Goal: Task Accomplishment & Management: Use online tool/utility

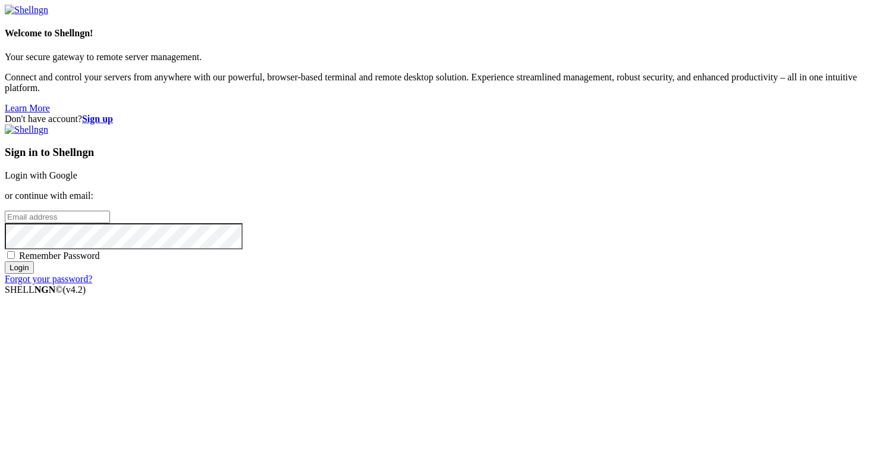
click at [110, 221] on input "email" at bounding box center [57, 217] width 105 height 12
type input "j"
type input "joant"
type input "[PERSON_NAME]"
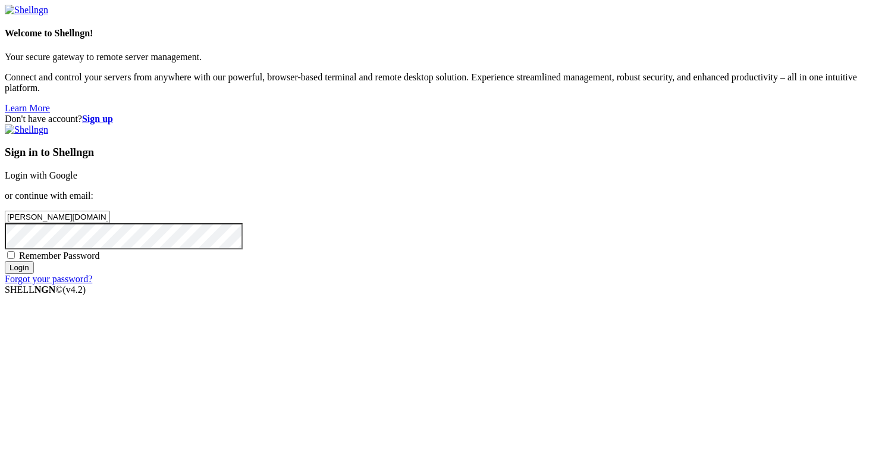
type input "[PERSON_NAME].salem"
type input "[PERSON_NAME].salem@"
type input "[PERSON_NAME][EMAIL_ADDRESS][DOMAIN_NAME]"
click at [5, 261] on input "Login" at bounding box center [19, 267] width 29 height 12
click at [434, 114] on div "Don't have account? Sign up Sign in to Shellngn Login with Google or continue w…" at bounding box center [443, 204] width 876 height 181
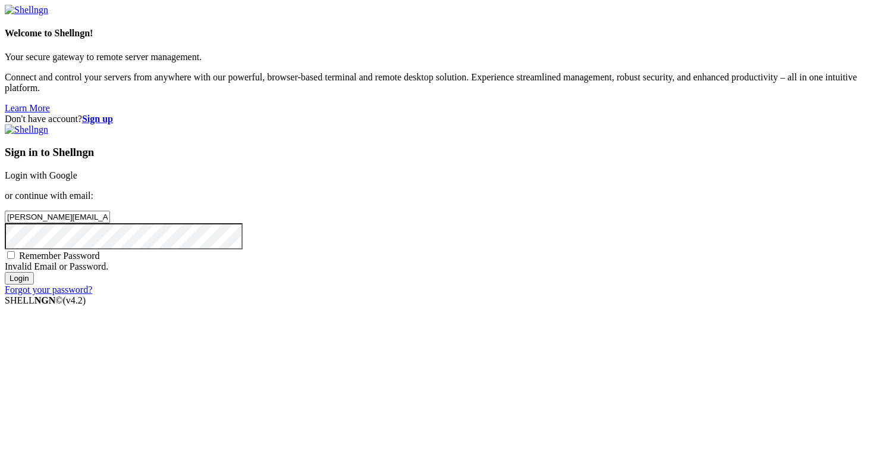
click at [5, 272] on input "Login" at bounding box center [19, 278] width 29 height 12
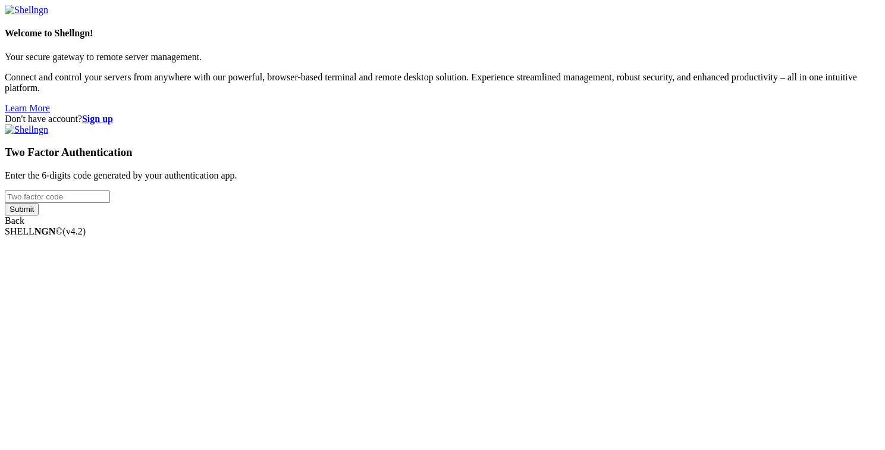
click at [110, 203] on input "number" at bounding box center [57, 196] width 105 height 12
type input "9"
click at [110, 203] on input "number" at bounding box center [57, 196] width 105 height 12
type input "673977"
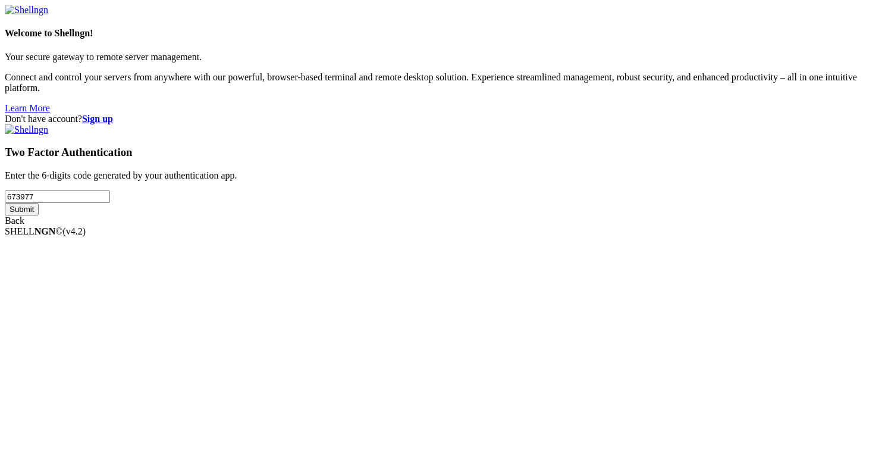
click at [39, 215] on input "Submit" at bounding box center [22, 209] width 34 height 12
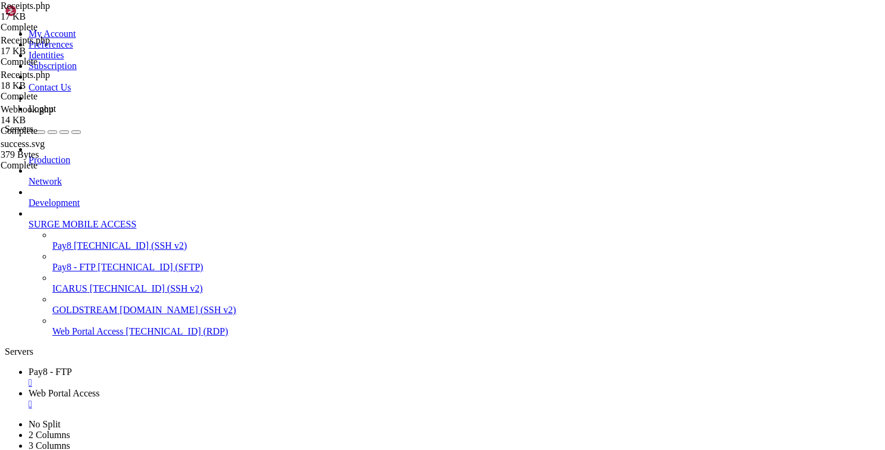
click at [90, 337] on div "Production Network Development SURGE MOBILE ACCESS Pay8 [TECHNICAL_ID] (SSH v2)…" at bounding box center [443, 240] width 876 height 193
click at [863, 331] on div "Receipts.php 17 KB Complete Receipts.php 17 KB Complete Receipts.php 18 KB Comp…" at bounding box center [442, 224] width 885 height 449
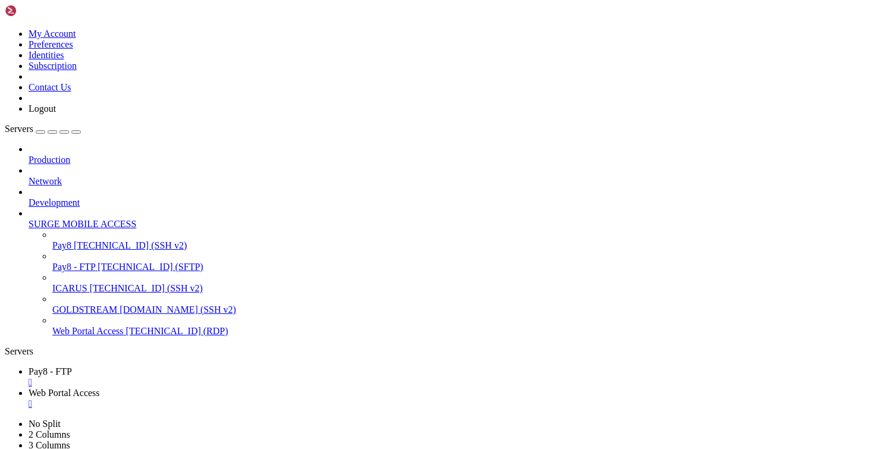
scroll to position [17, 0]
click at [834, 206] on div "Receipts.php 17 KB Complete Receipts.php 17 KB Complete Receipts.php 18 KB Comp…" at bounding box center [442, 224] width 885 height 449
click at [824, 145] on div "Receipts.php 17 KB Complete Receipts.php 17 KB Complete Receipts.php 18 KB Comp…" at bounding box center [442, 224] width 885 height 449
click at [769, 107] on div "Receipts.php 17 KB Complete Receipts.php 17 KB Complete Receipts.php 18 KB Comp…" at bounding box center [442, 224] width 885 height 449
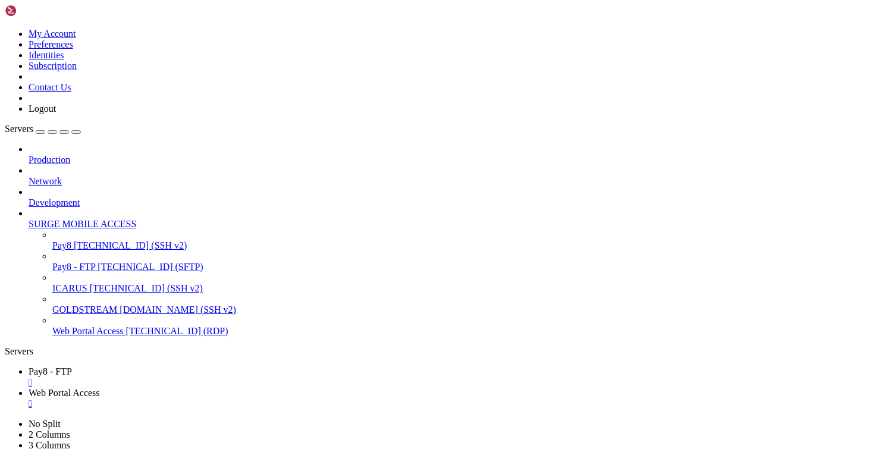
type input "/"
click at [80, 337] on div "Production Network Development SURGE MOBILE ACCESS Pay8 [TECHNICAL_ID] (SSH v2)…" at bounding box center [443, 240] width 876 height 193
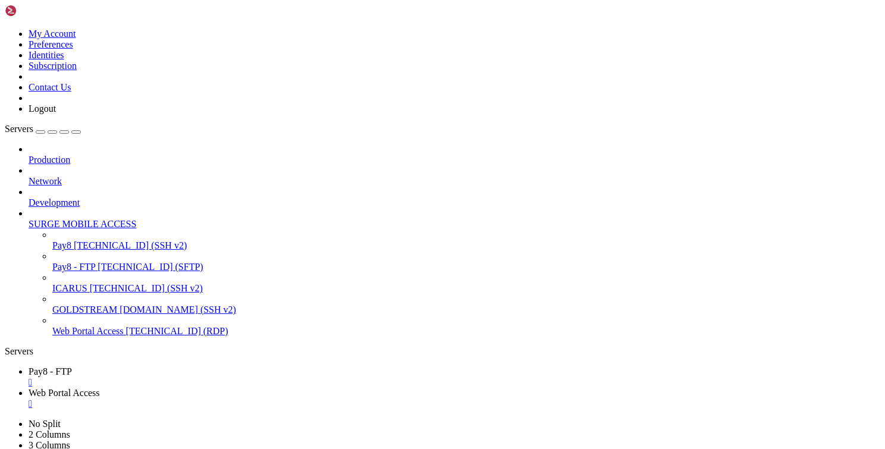
click at [101, 240] on span "[TECHNICAL_ID] (SSH v2)" at bounding box center [130, 245] width 113 height 10
click at [98, 262] on span "[TECHNICAL_ID] (SFTP)" at bounding box center [150, 267] width 105 height 10
click at [330, 399] on div "" at bounding box center [455, 404] width 852 height 11
click at [221, 377] on div "" at bounding box center [455, 382] width 852 height 11
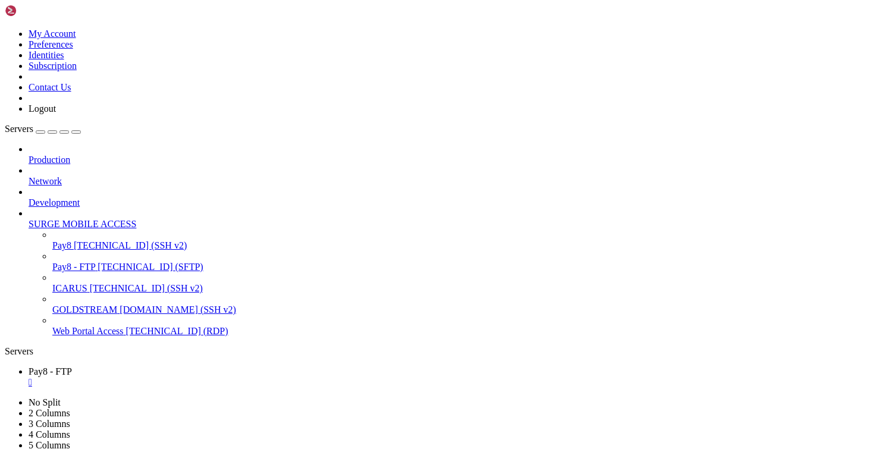
scroll to position [71, 0]
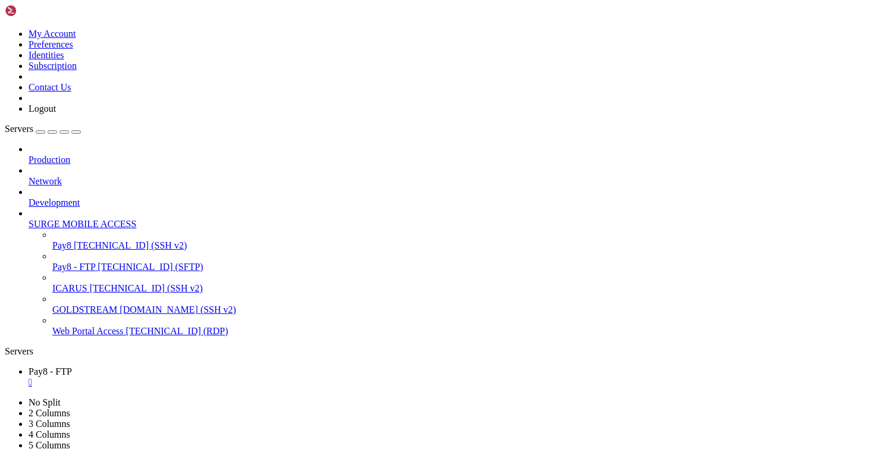
type input "/var/www/html/transact/app/Controllers"
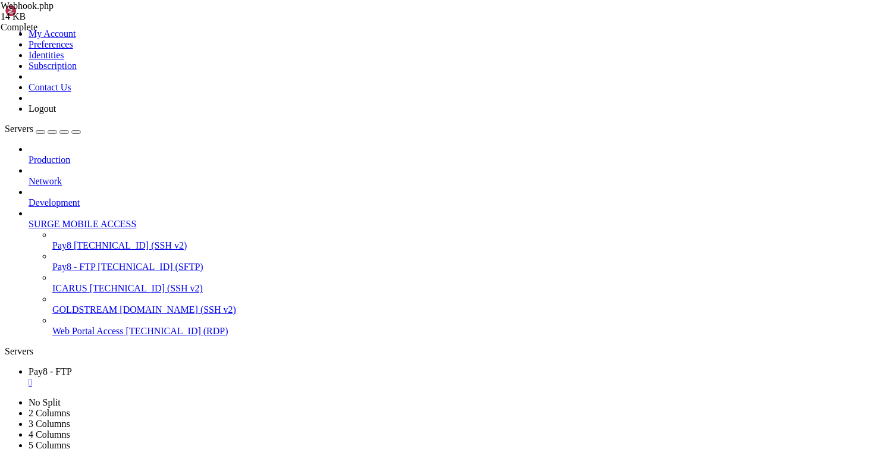
type textarea "private $merchant = null;"
type textarea "$"
type textarea "$this->auth = new AuthController();"
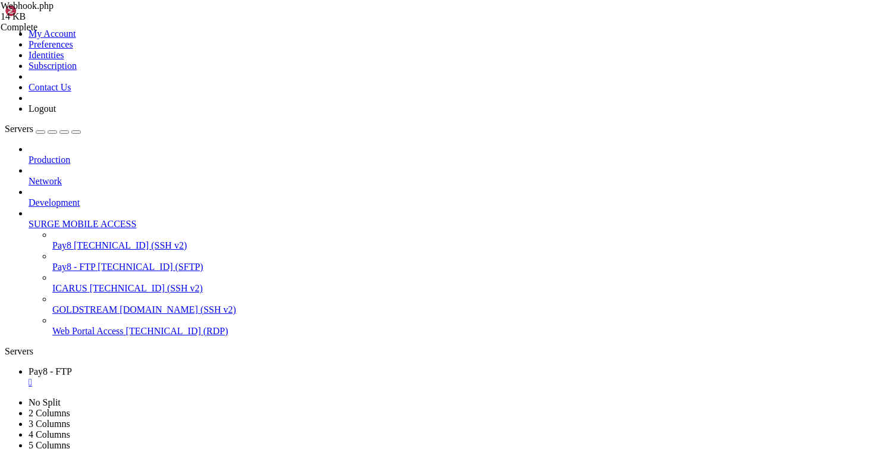
scroll to position [0, 11]
type textarea "$this->receipts = new Receipts();"
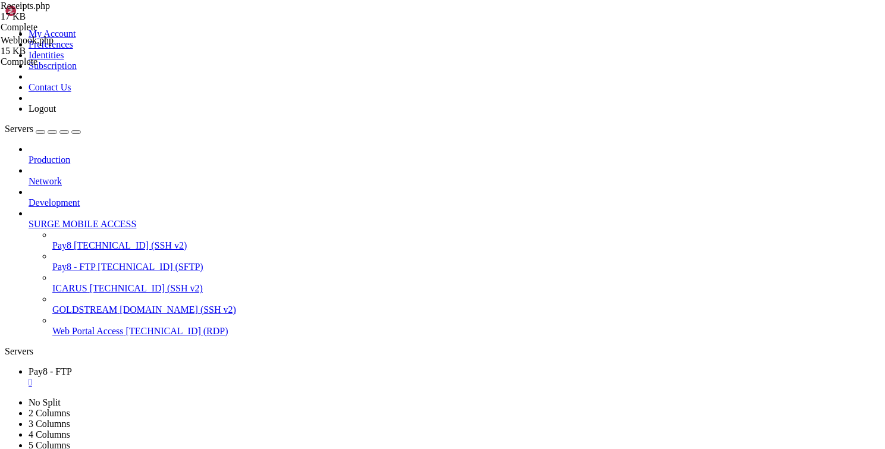
scroll to position [571, 0]
drag, startPoint x: 196, startPoint y: 86, endPoint x: 393, endPoint y: 86, distance: 197.6
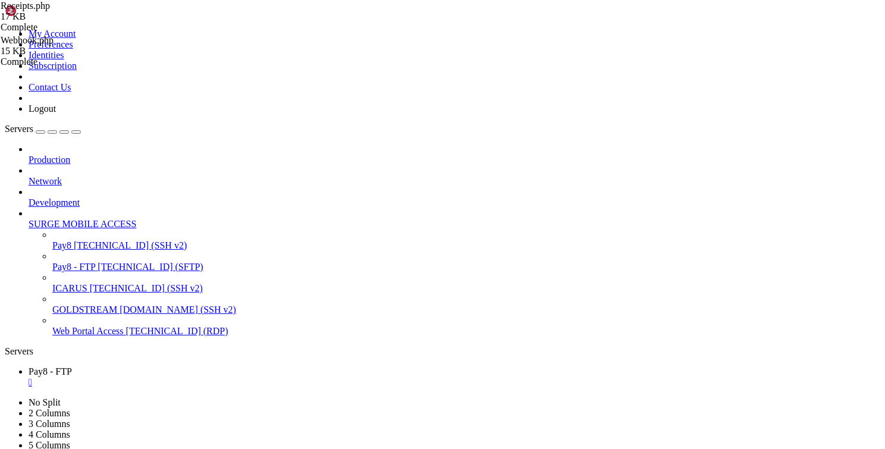
drag, startPoint x: 195, startPoint y: 87, endPoint x: 381, endPoint y: 86, distance: 185.7
type textarea "}"
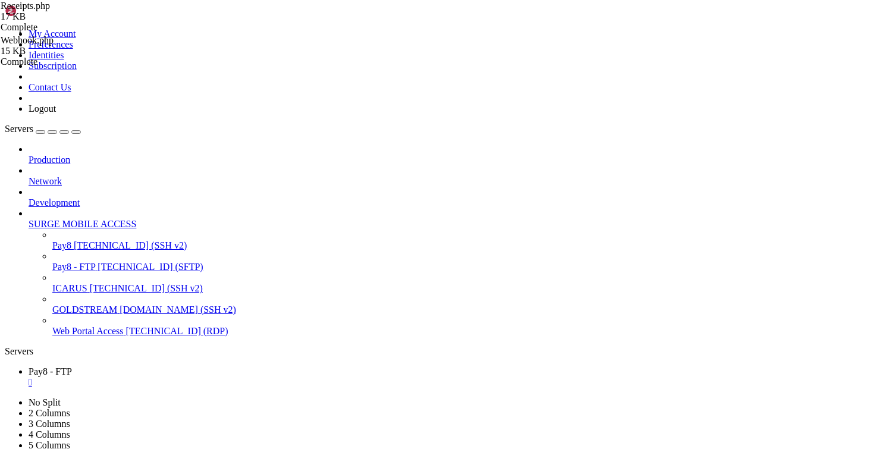
scroll to position [0, 0]
paste textarea "}"
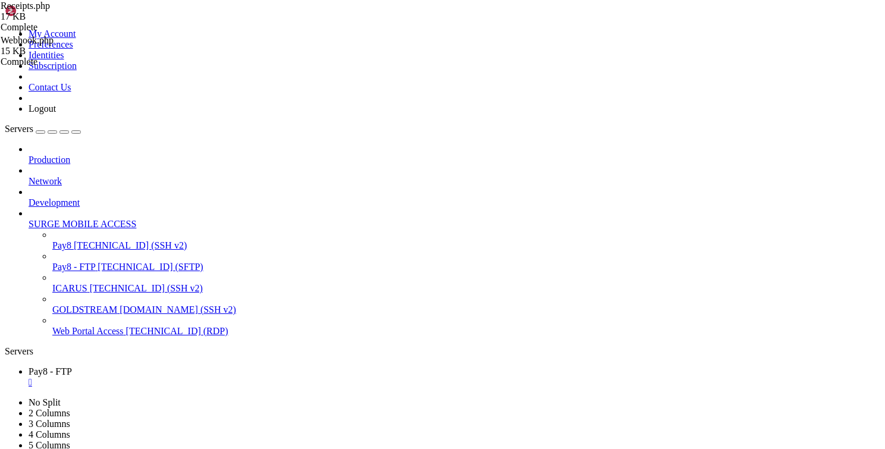
type textarea "exit();"
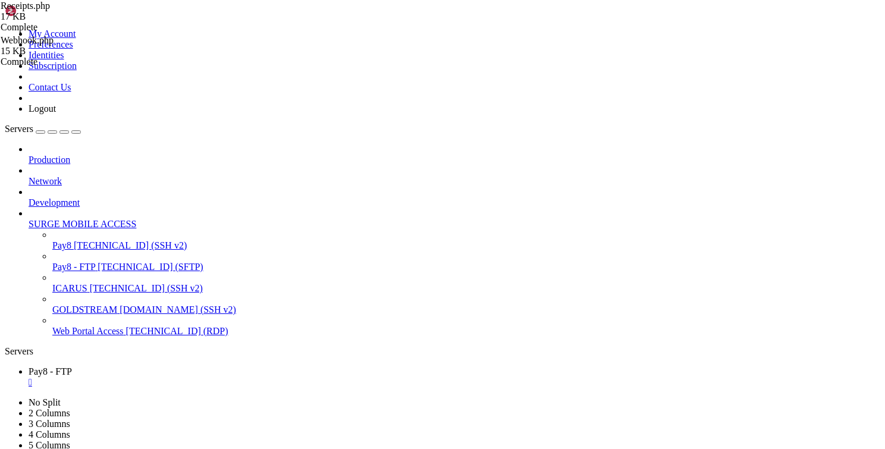
scroll to position [0, 5]
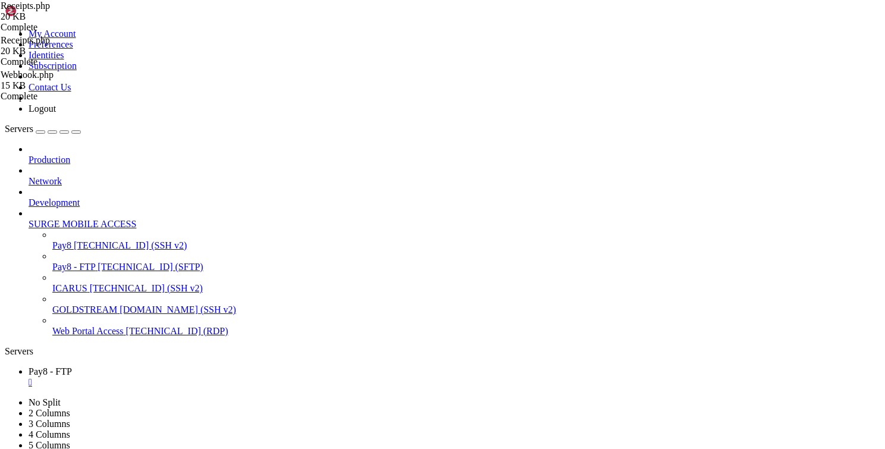
type textarea "public function emailReceiptP8($transaction_id){"
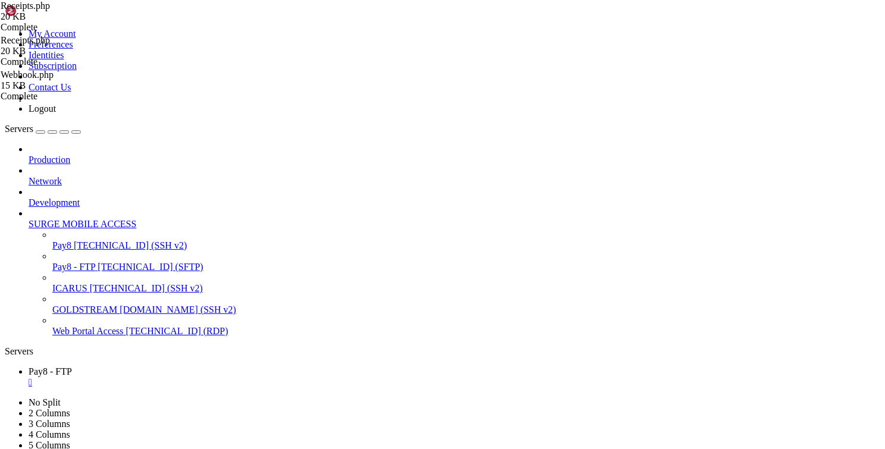
drag, startPoint x: 207, startPoint y: 214, endPoint x: 242, endPoint y: 267, distance: 62.7
type textarea "exit(); }"
type textarea "$transaction = json_decode($this->transactions->getTransactionByRef($transactio…"
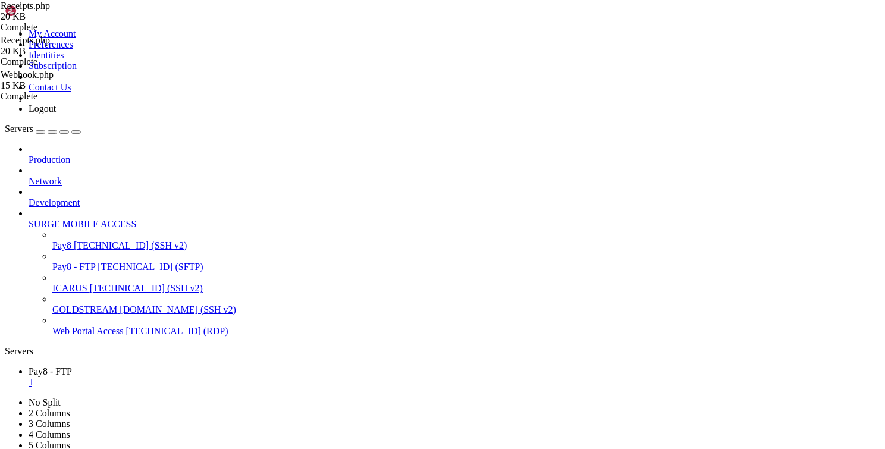
scroll to position [571, 0]
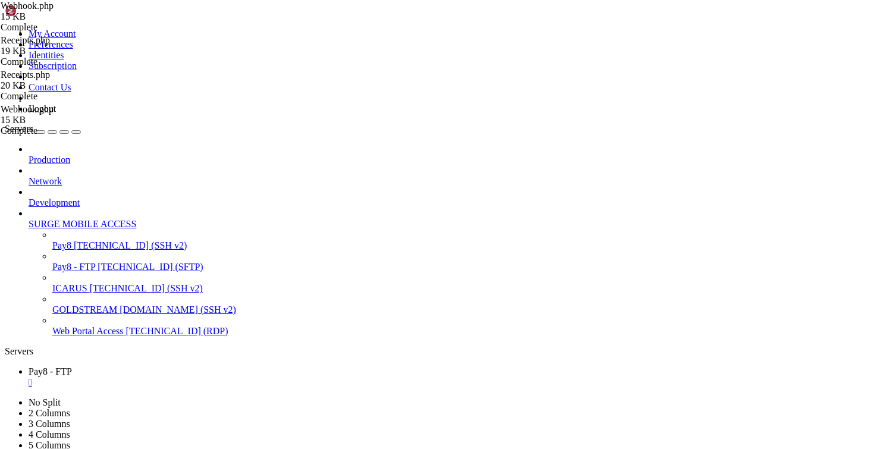
type textarea "$transaction = $this->transactions->getTransactionByInstrId($data->InstrId);"
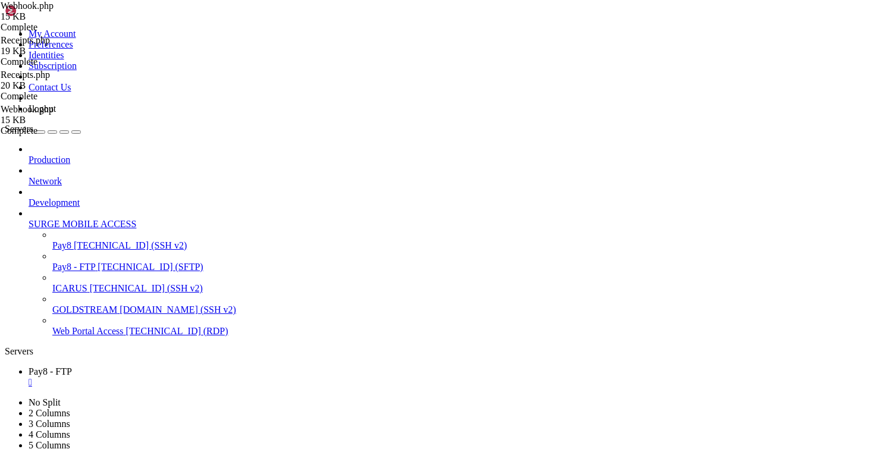
drag, startPoint x: 874, startPoint y: 44, endPoint x: 868, endPoint y: 48, distance: 6.9
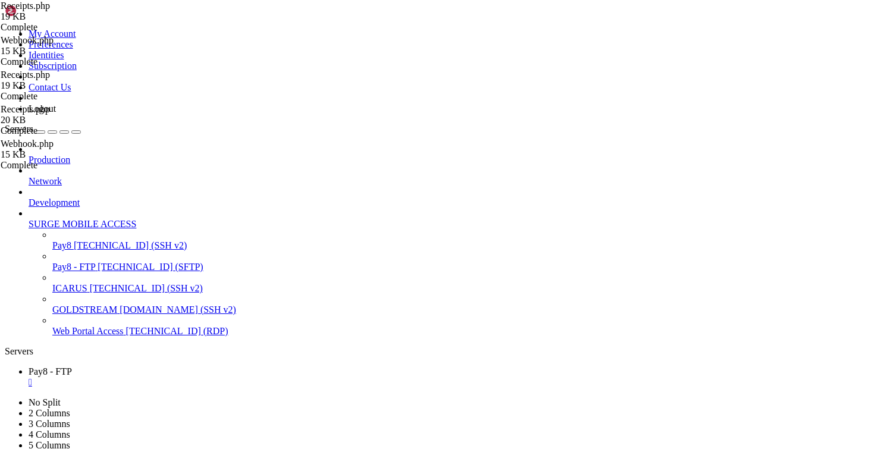
type textarea "$transaction = json_decode($this->transactions->getTransactionByRef($transactio…"
drag, startPoint x: 264, startPoint y: 271, endPoint x: 517, endPoint y: 271, distance: 253.5
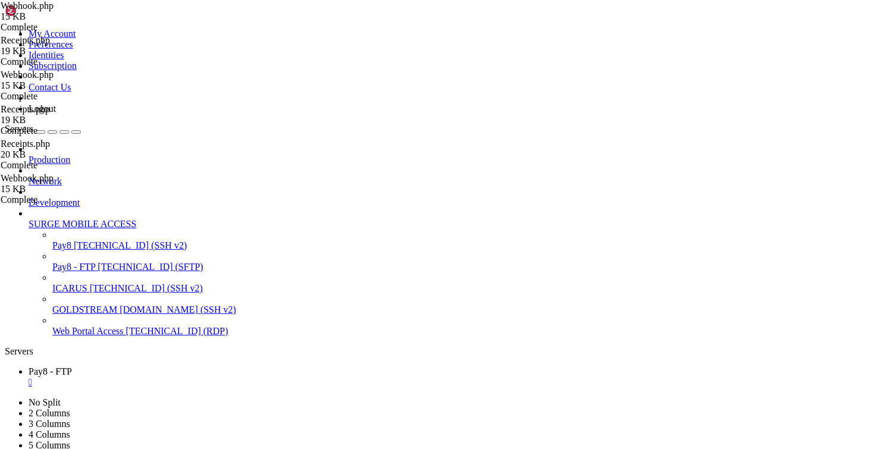
type textarea "$transaction = $this->transactions->getTransactionByInstrId($data->InstrId);"
paste textarea "json_decode($this->transactions->getTransactionByRef($transaction_id));"
type textarea "$tx = json_decode($this->transactions->getTransactionByRef($transaction_id));"
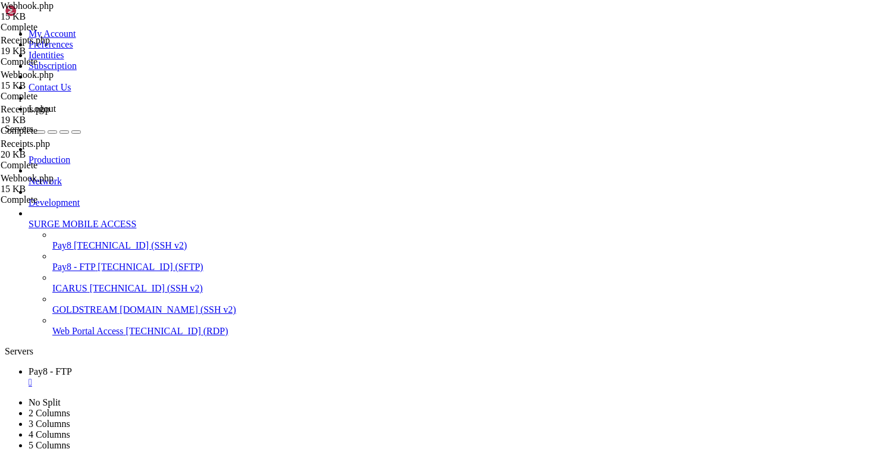
scroll to position [0, 1]
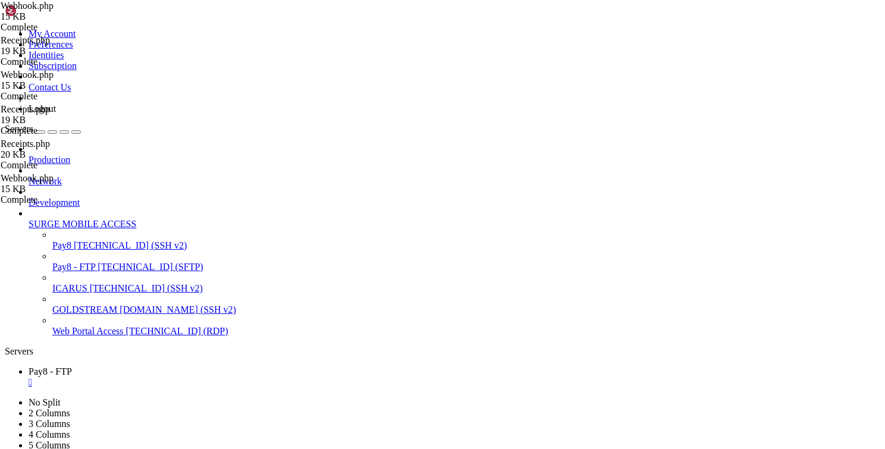
type textarea "//$tx = json_decode($this->transactions->getTransactionByRef($transaction_id));"
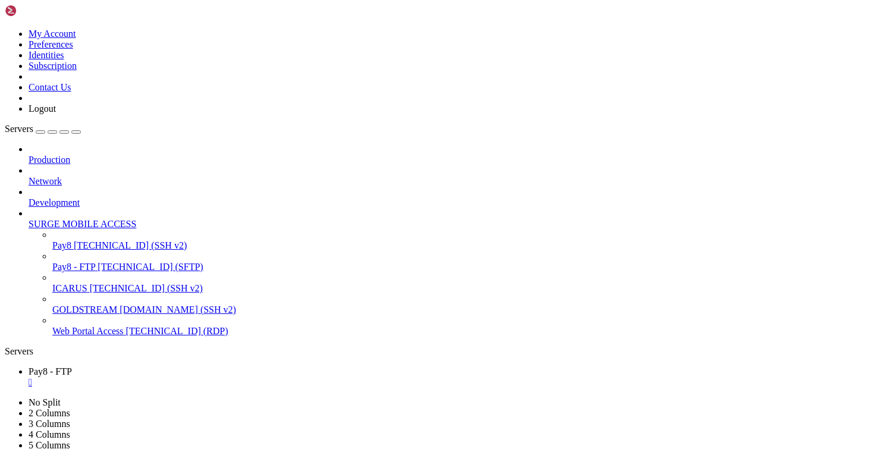
scroll to position [321, 0]
type textarea "$tx = json_decode($this->transactions->getTransactionByRef($transaction_id));"
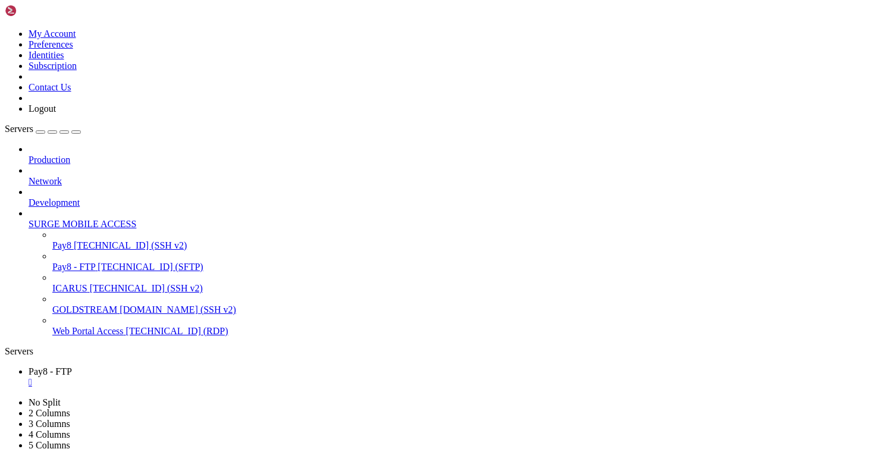
type textarea "$tx = json_decode($this->transactions->getTransactionByRef($transaction->refNo)…"
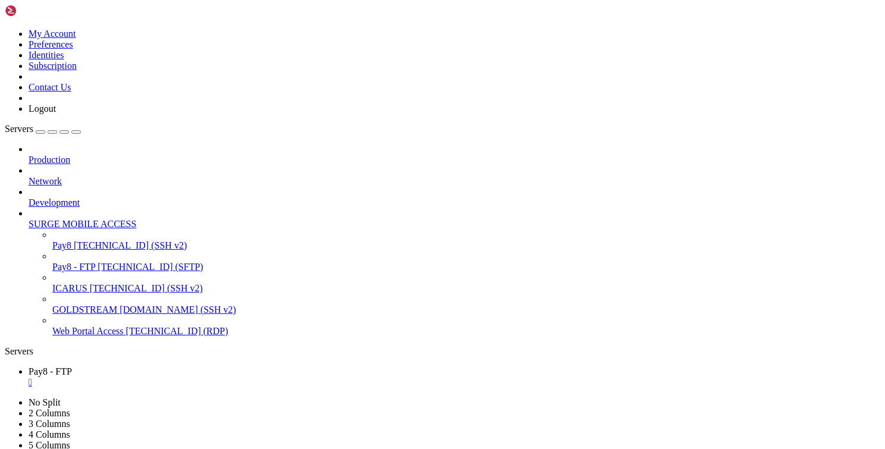
type textarea "if($tx->notify == 1){"
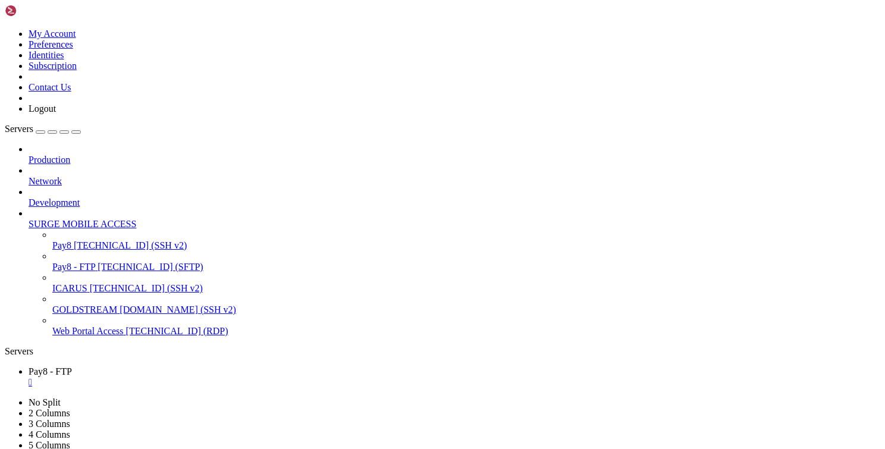
scroll to position [0, 7]
type textarea "$this->receipts->emailReceiptP8($tx); }"
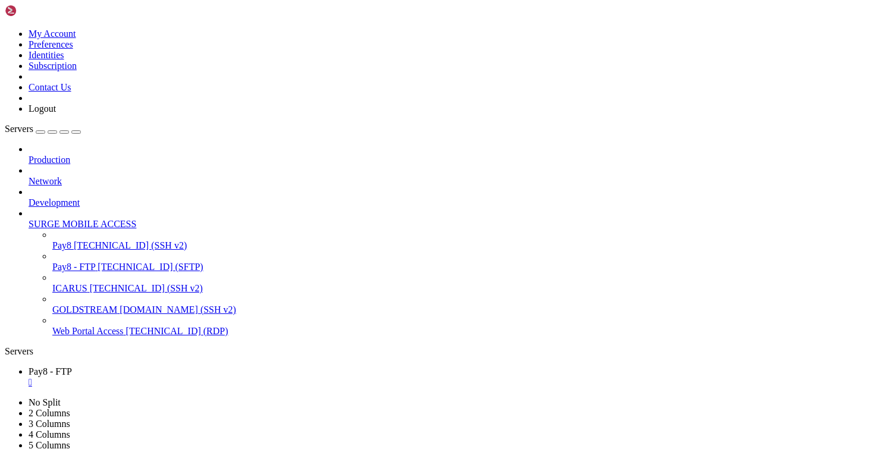
type textarea "}"
paste textarea "}"
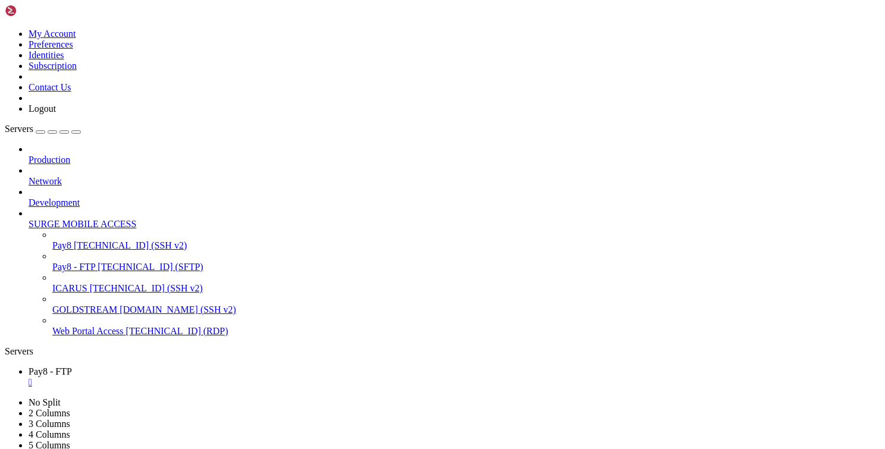
type textarea "$this->receipts->emailReceiptP8($tx);"
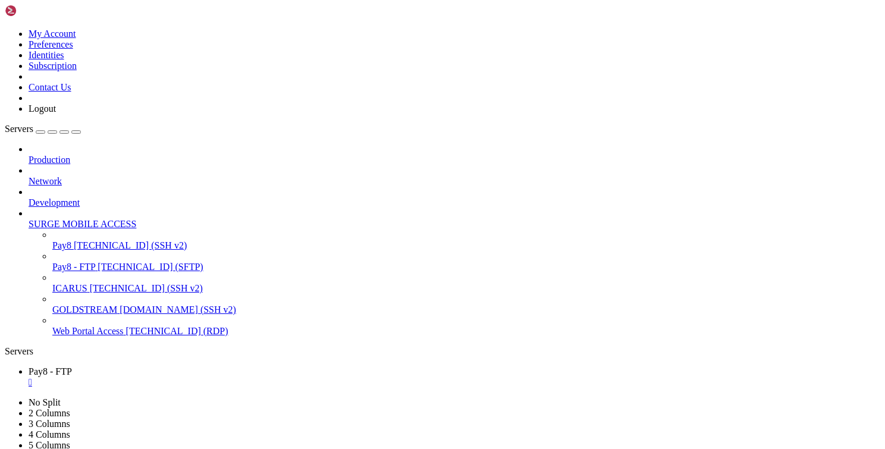
type textarea "public function emailReceiptP8($transaction_id){"
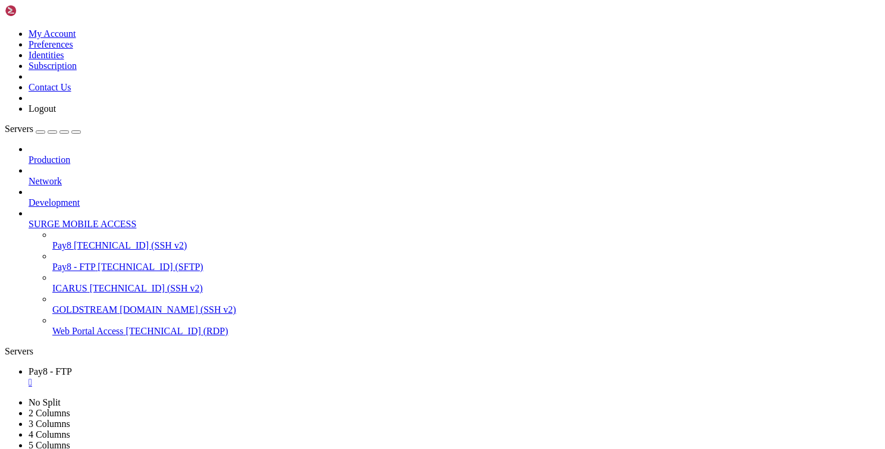
drag, startPoint x: 224, startPoint y: 265, endPoint x: 236, endPoint y: 280, distance: 19.1
drag, startPoint x: 229, startPoint y: 278, endPoint x: 225, endPoint y: 267, distance: 12.4
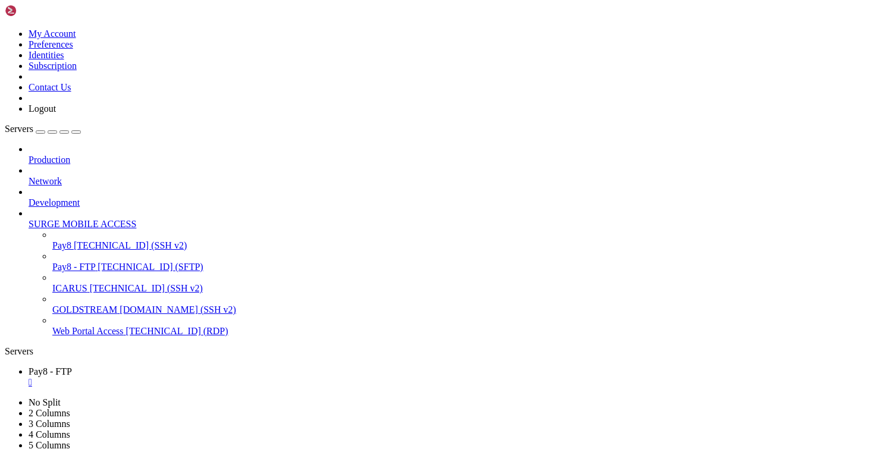
type textarea "if($tx->notify == 1){ $this->receipts->emailReceiptP8($tx);"
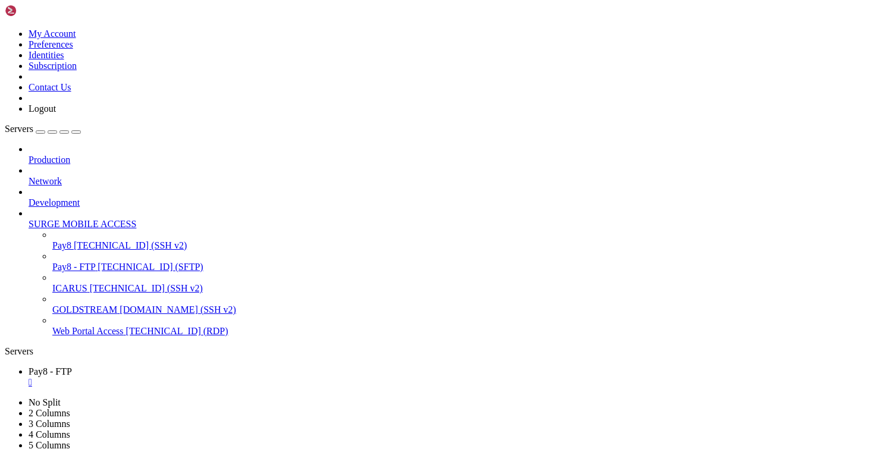
type textarea "$this->db->table('main_wallet_transactions')->insert($walletData);"
paste textarea "}"
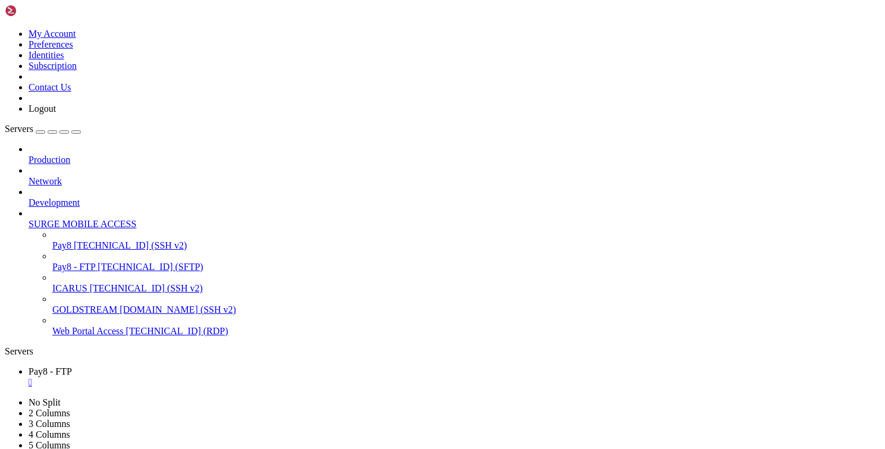
type textarea "$this->receipts->emailReceiptP8($tx); }"
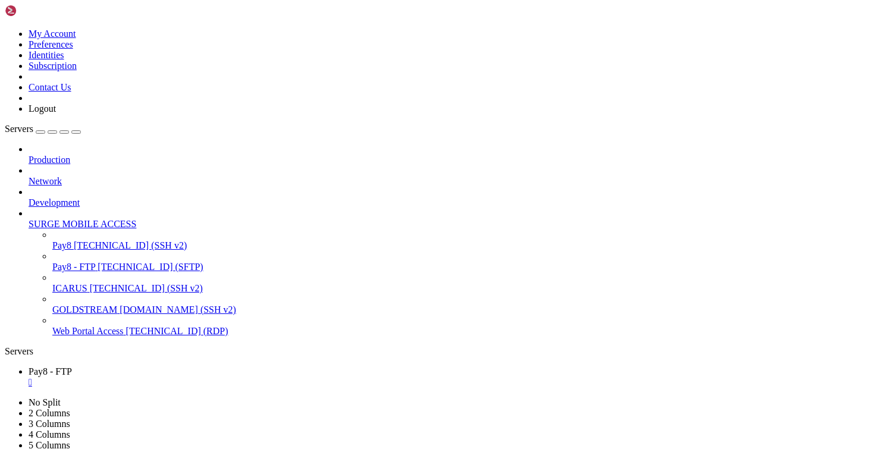
type textarea "$response['_'] = "$computedDigest";"
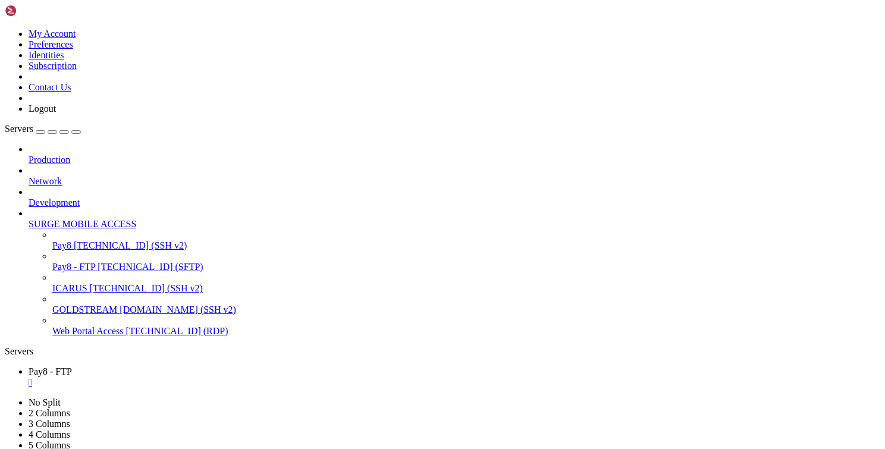
type textarea "//$response['_'] = "$computedDigest";"
click at [815, 188] on div "CashOut.php 12 KB Pending Receipts.php 20 KB Complete Receipts.php 19 KB Comple…" at bounding box center [442, 224] width 885 height 449
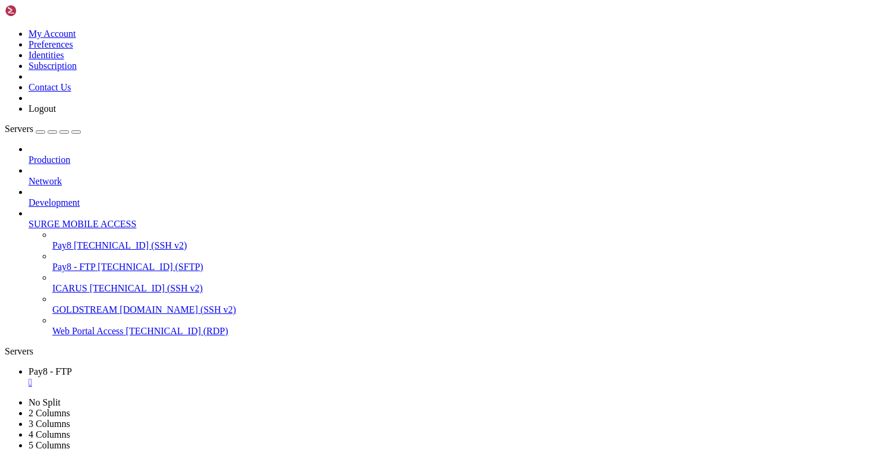
click at [224, 377] on div "" at bounding box center [455, 382] width 852 height 11
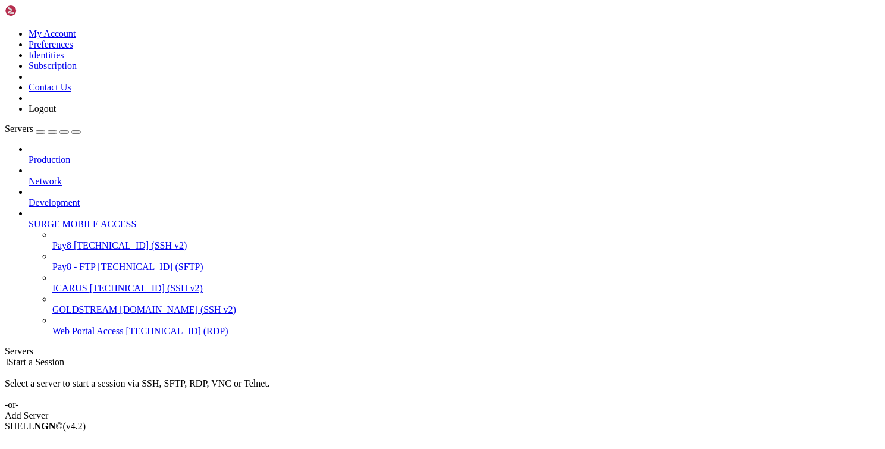
click at [393, 377] on div " Start a Session Select a server to start a session via SSH, SFTP, RDP, VNC or…" at bounding box center [443, 389] width 876 height 64
click at [71, 262] on span "Pay8 - FTP" at bounding box center [73, 267] width 43 height 10
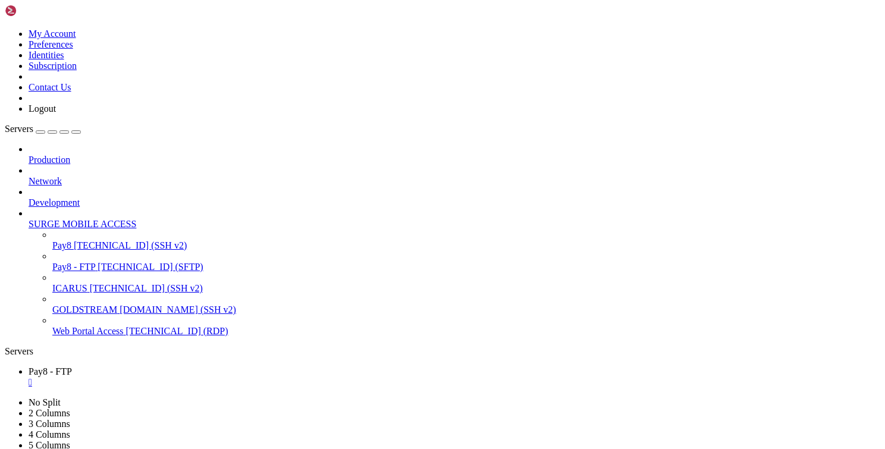
click at [71, 262] on span "Pay8 - FTP" at bounding box center [73, 267] width 43 height 10
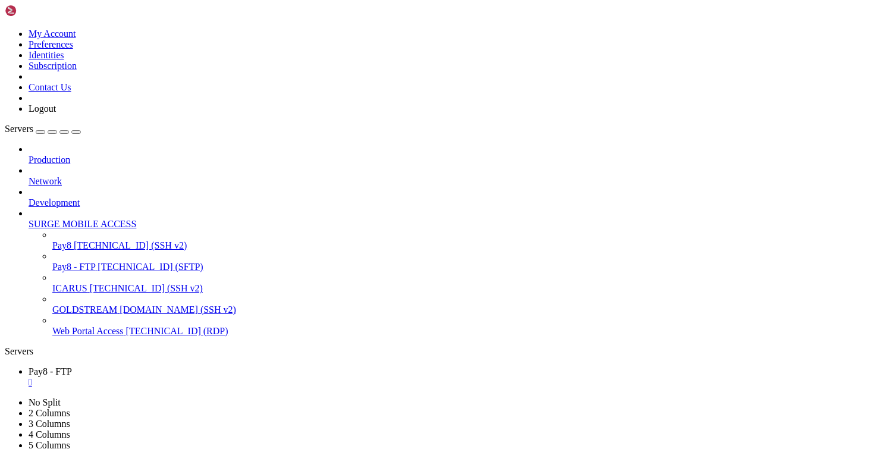
scroll to position [0, 0]
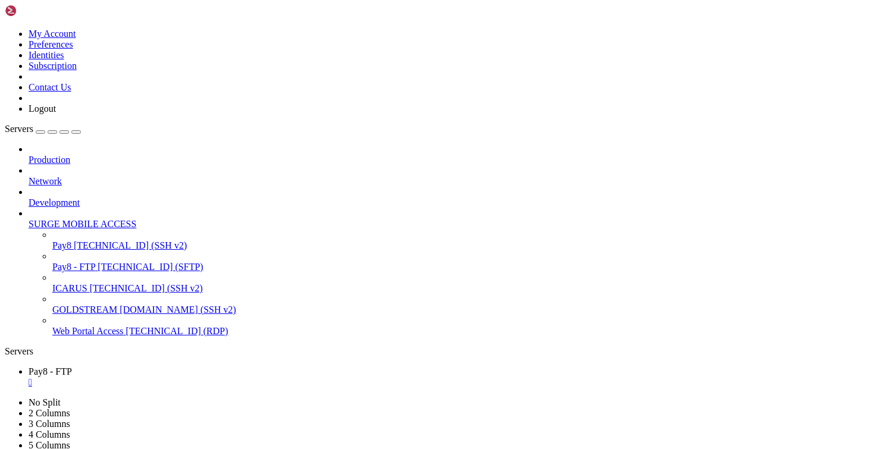
type input "/var/www/html/transact/writable/logs"
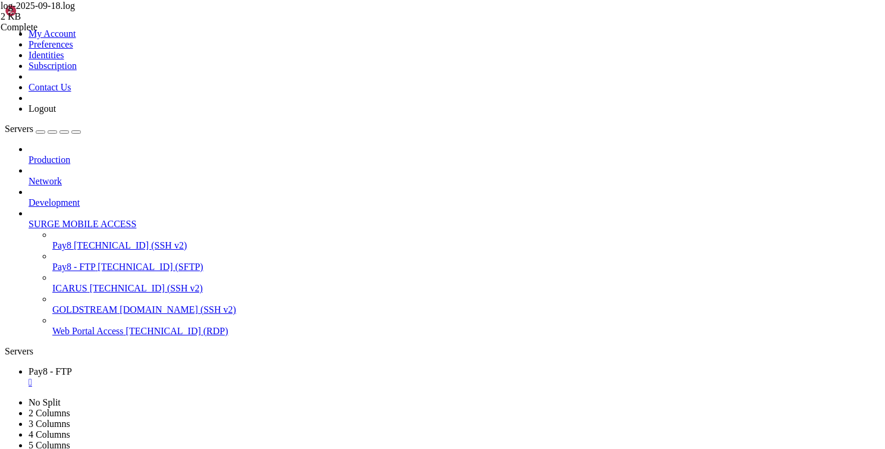
click at [88, 262] on span "Pay8 - FTP" at bounding box center [73, 267] width 43 height 10
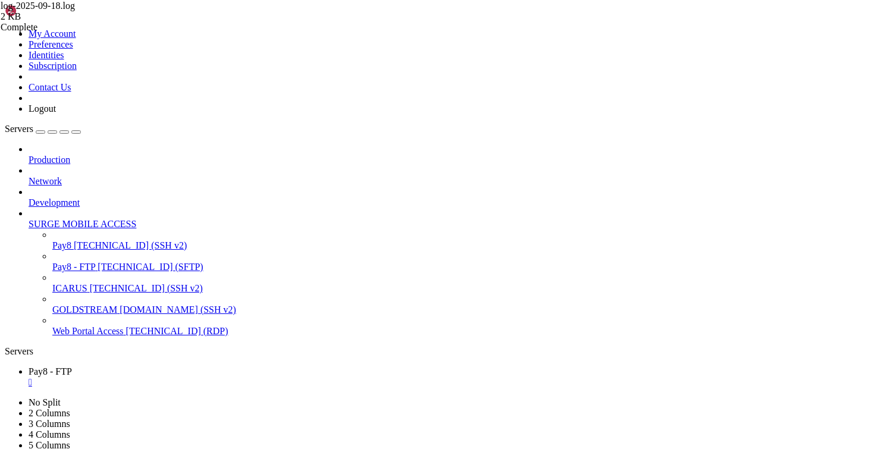
type input "/var/www/html/transact/app/Controllers"
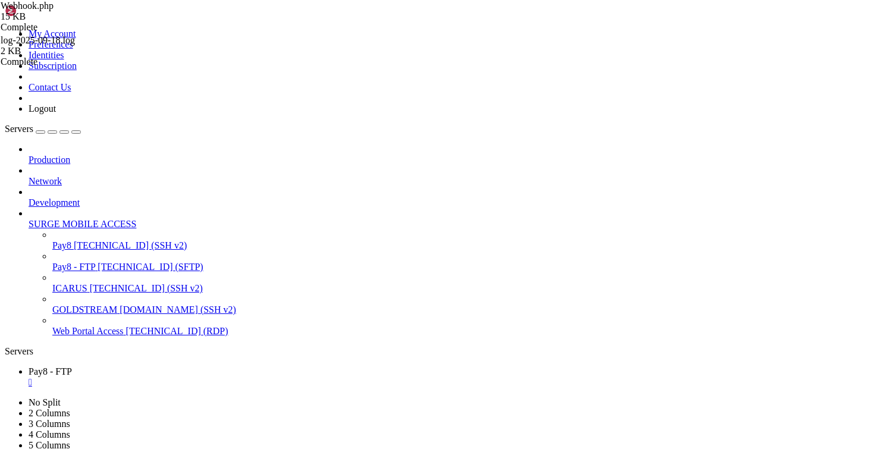
type textarea "$this->receipts = new Receipts();"
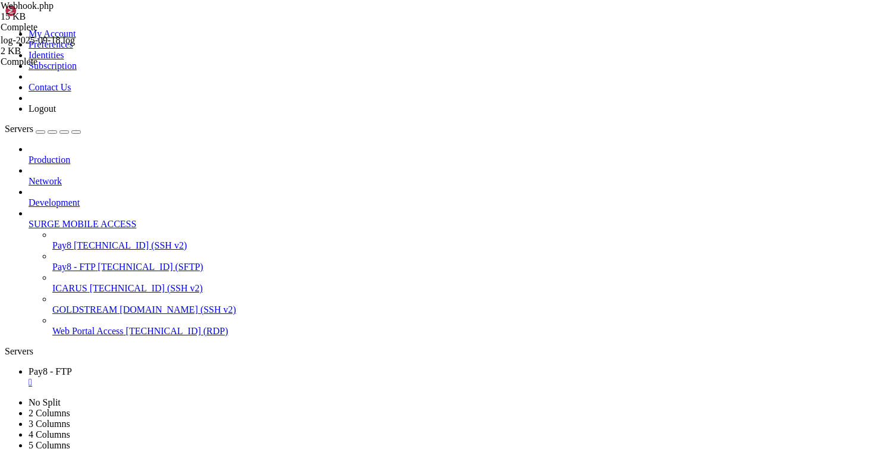
drag, startPoint x: 237, startPoint y: 309, endPoint x: 248, endPoint y: 325, distance: 18.8
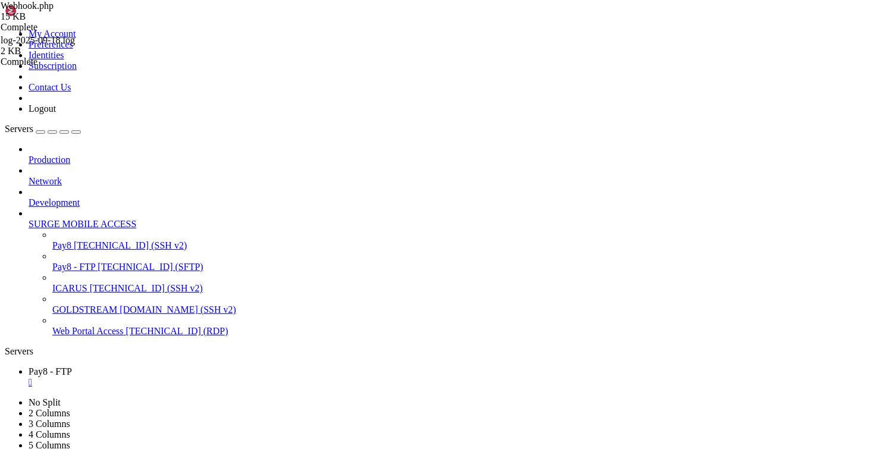
type textarea "// $this->receipts->emailReceiptP8($tx); // }"
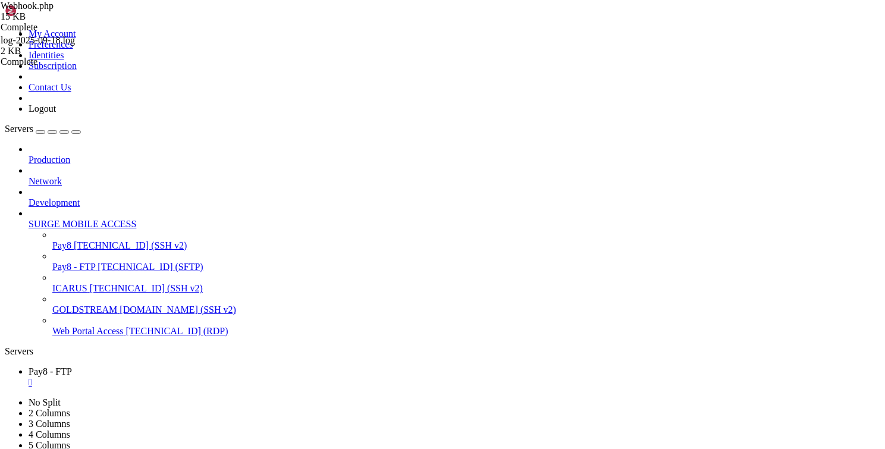
type textarea "//$this->receipts = new Receipts();"
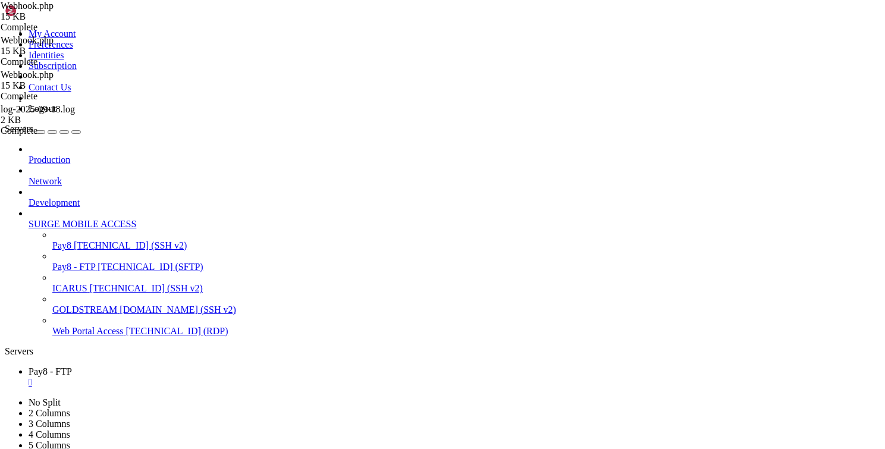
type textarea "$fee = floatval($transaction->cashOutFee);"
click at [836, 281] on div "log-2025-09-18.log 2 KB Complete Webhook.php 15 KB Complete Webhook.php 15 KB C…" at bounding box center [442, 224] width 885 height 449
